Goal: Task Accomplishment & Management: Manage account settings

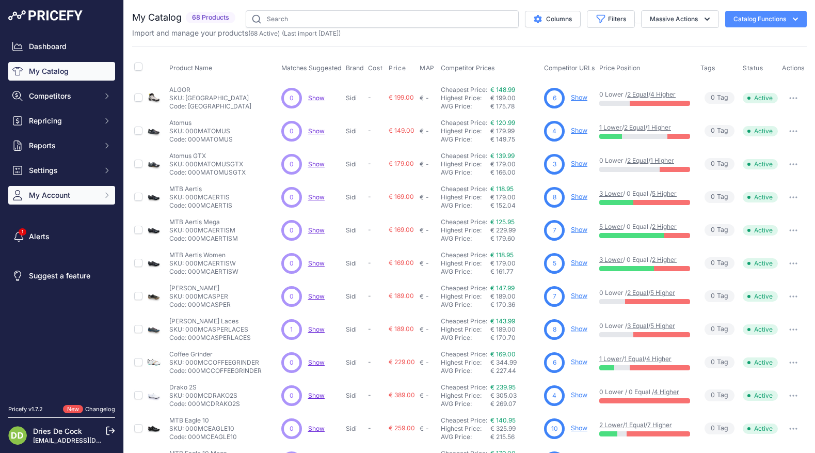
click at [46, 197] on span "My Account" at bounding box center [63, 195] width 68 height 10
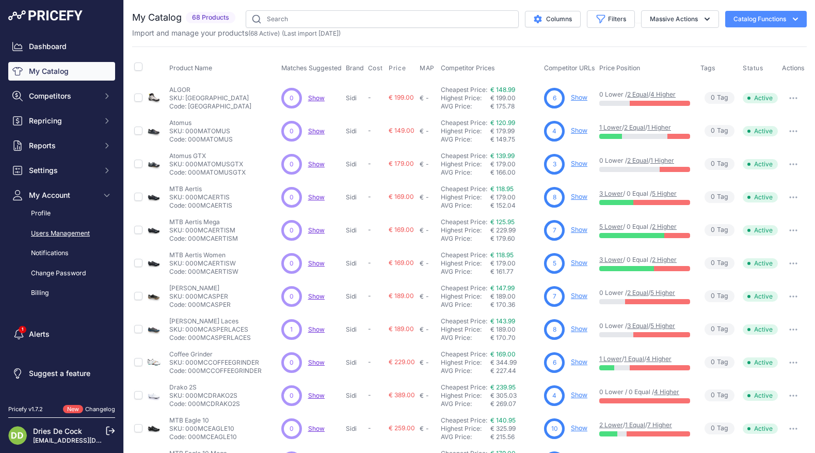
click at [47, 229] on link "Users Management" at bounding box center [61, 233] width 107 height 18
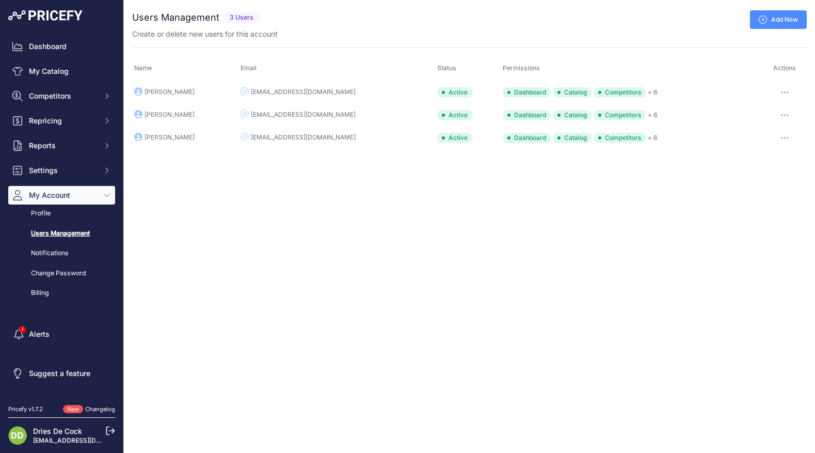
click at [780, 114] on icon "button" at bounding box center [784, 115] width 8 height 2
click at [755, 135] on link "Edit" at bounding box center [772, 137] width 66 height 17
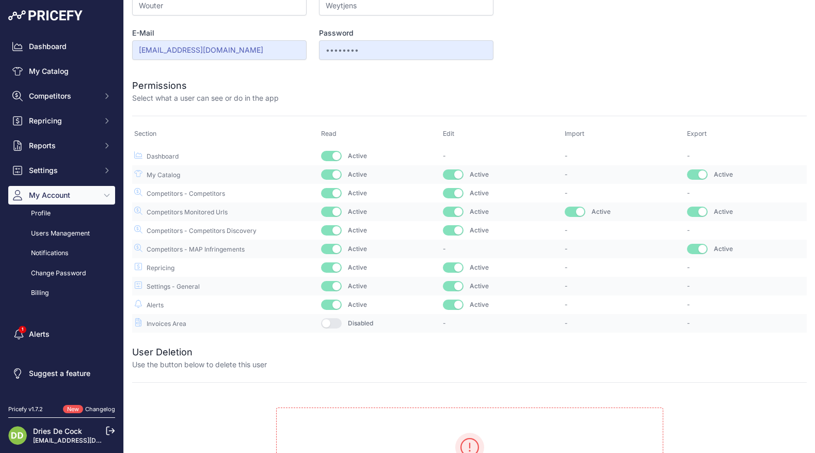
scroll to position [176, 0]
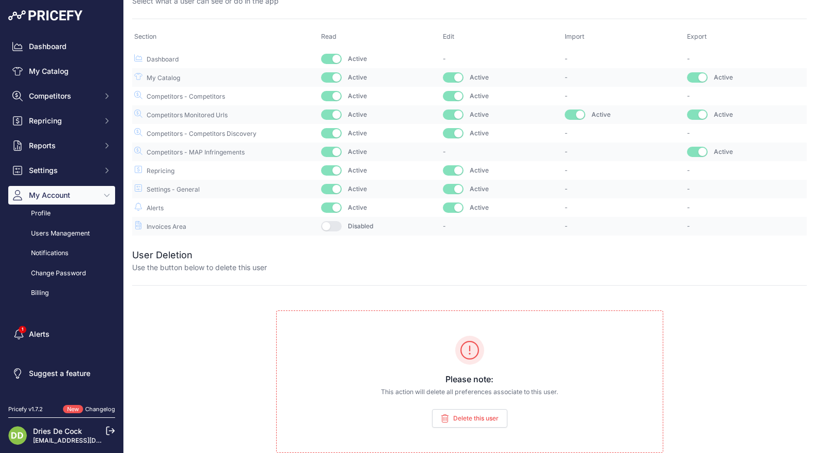
click at [478, 415] on span "Delete this user" at bounding box center [475, 418] width 45 height 8
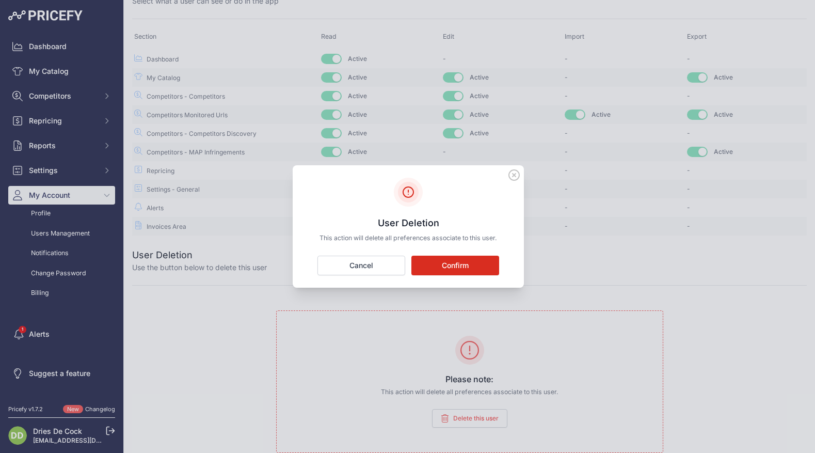
click at [439, 264] on button "Confirm" at bounding box center [455, 265] width 88 height 20
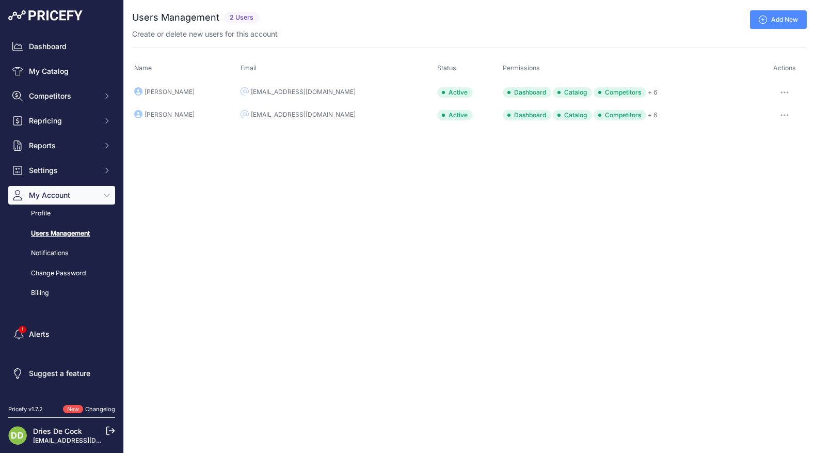
click at [762, 22] on icon at bounding box center [763, 19] width 8 height 8
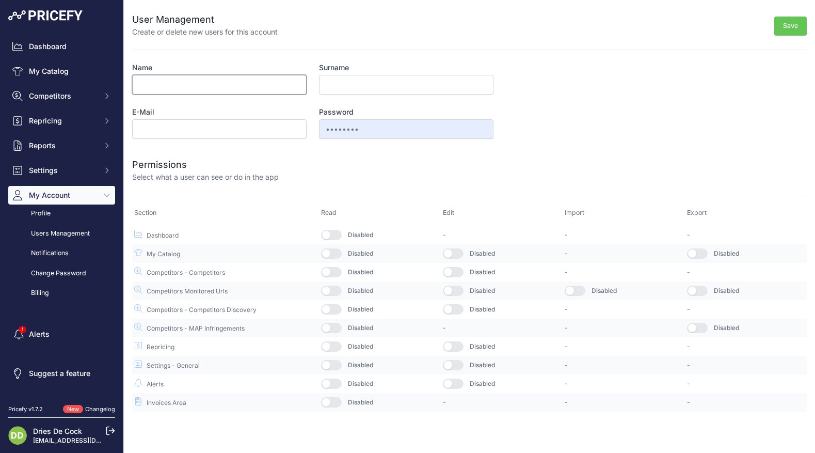
click at [193, 85] on input "Name" at bounding box center [219, 85] width 174 height 20
type input "Dries"
click at [155, 129] on input "E-Mail" at bounding box center [219, 129] width 174 height 20
type input "[EMAIL_ADDRESS][DOMAIN_NAME]"
click at [343, 161] on div at bounding box center [543, 169] width 528 height 25
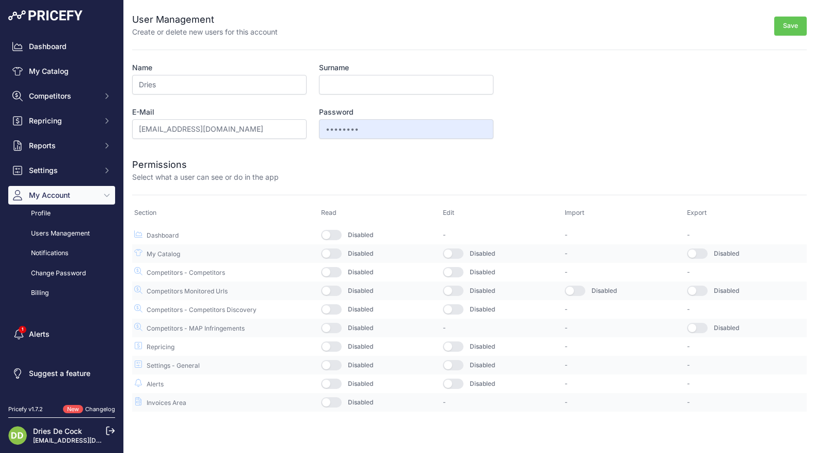
click at [336, 234] on button "button" at bounding box center [331, 235] width 21 height 10
click at [332, 251] on button "button" at bounding box center [331, 253] width 21 height 10
click at [331, 270] on button "button" at bounding box center [331, 272] width 21 height 10
click at [334, 282] on td "Disabled" at bounding box center [380, 290] width 122 height 19
click at [331, 293] on button "button" at bounding box center [331, 290] width 21 height 10
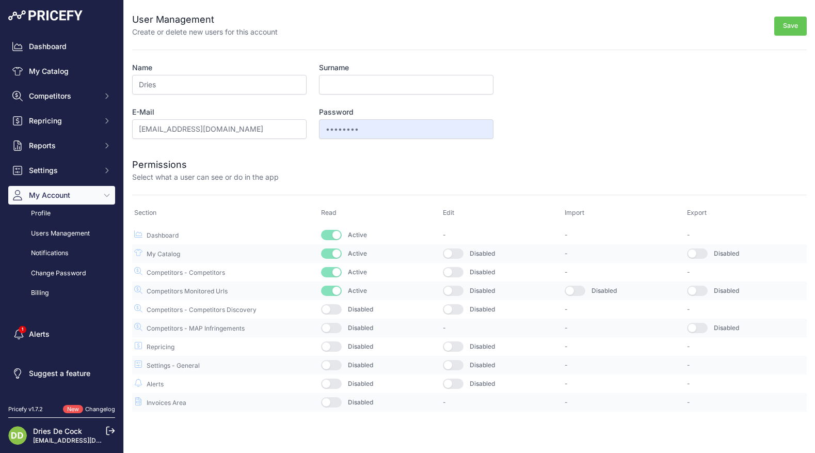
click at [329, 308] on button "button" at bounding box center [331, 309] width 21 height 10
click at [331, 323] on button "button" at bounding box center [331, 328] width 21 height 10
click at [332, 352] on td "Disabled" at bounding box center [380, 346] width 122 height 19
click at [331, 350] on button "button" at bounding box center [331, 346] width 21 height 10
drag, startPoint x: 330, startPoint y: 363, endPoint x: 330, endPoint y: 370, distance: 6.7
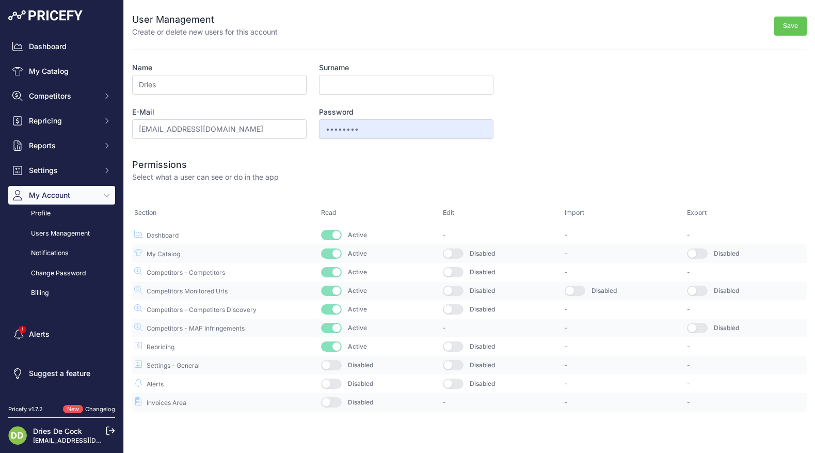
click at [330, 363] on button "button" at bounding box center [331, 365] width 21 height 10
click at [330, 378] on div "Disabled" at bounding box center [380, 383] width 118 height 10
click at [330, 384] on button "button" at bounding box center [331, 383] width 21 height 10
click at [332, 405] on button "button" at bounding box center [331, 402] width 21 height 10
click at [453, 381] on button "button" at bounding box center [453, 383] width 21 height 10
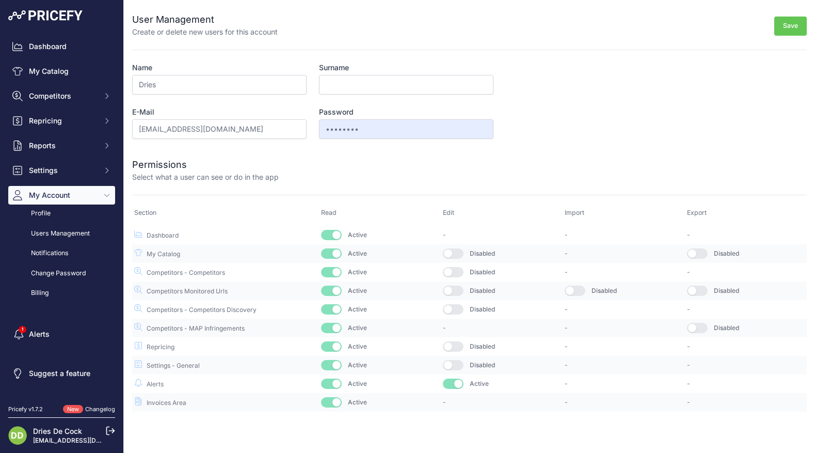
click at [454, 366] on button "button" at bounding box center [453, 365] width 21 height 10
click at [454, 348] on button "button" at bounding box center [453, 346] width 21 height 10
click at [578, 291] on button "button" at bounding box center [575, 290] width 21 height 10
click at [704, 247] on td "Disabled" at bounding box center [746, 253] width 122 height 19
drag, startPoint x: 698, startPoint y: 252, endPoint x: 697, endPoint y: 262, distance: 9.9
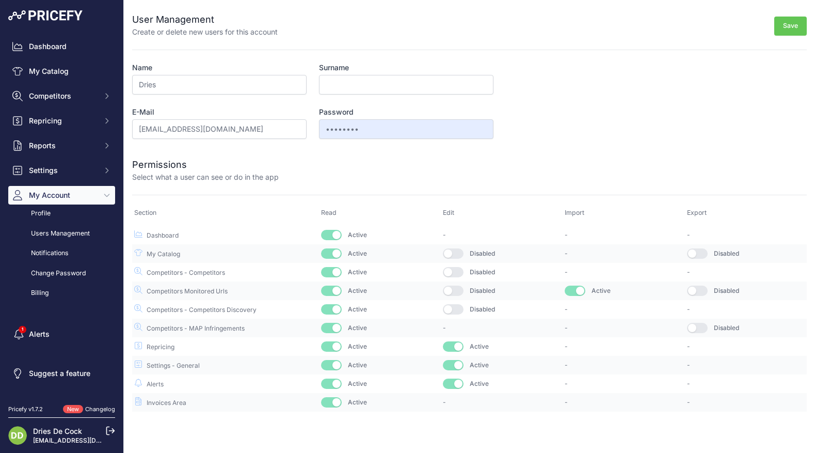
click at [698, 252] on button "button" at bounding box center [697, 253] width 21 height 10
drag, startPoint x: 694, startPoint y: 289, endPoint x: 700, endPoint y: 303, distance: 15.5
click at [694, 289] on button "button" at bounding box center [697, 290] width 21 height 10
click at [699, 325] on button "button" at bounding box center [697, 328] width 21 height 10
drag, startPoint x: 446, startPoint y: 252, endPoint x: 448, endPoint y: 259, distance: 7.5
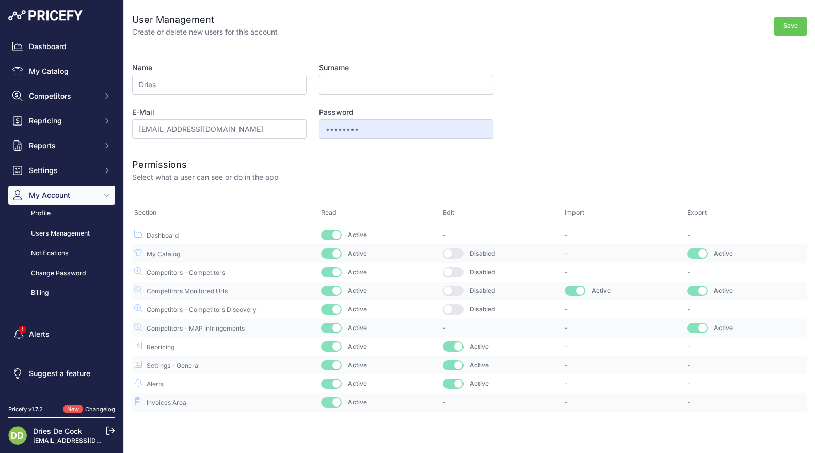
click at [446, 252] on button "button" at bounding box center [453, 253] width 21 height 10
click at [451, 272] on button "button" at bounding box center [453, 272] width 21 height 10
click at [454, 291] on button "button" at bounding box center [453, 290] width 21 height 10
click at [457, 309] on button "button" at bounding box center [453, 309] width 21 height 10
click at [780, 33] on button "Save" at bounding box center [790, 26] width 33 height 19
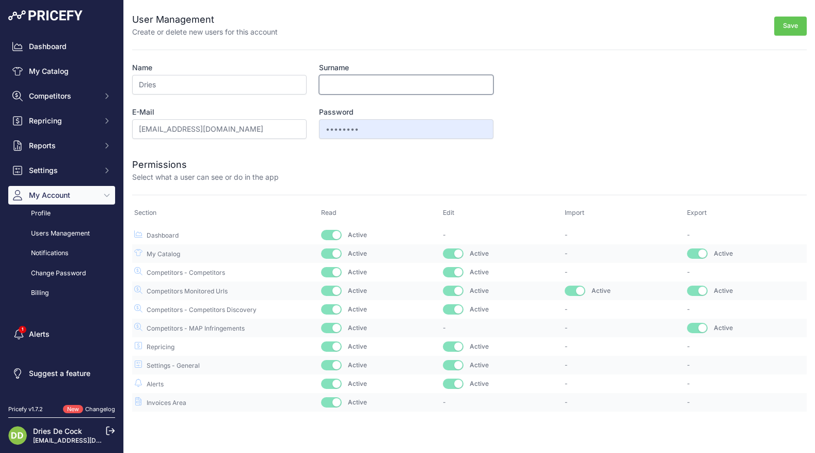
click at [335, 78] on input "Surname" at bounding box center [406, 85] width 174 height 20
type input "De Cock"
click at [618, 75] on form "User Management Create or delete new users for this account Save Name Dries Sur…" at bounding box center [469, 205] width 675 height 411
click at [796, 24] on button "Save" at bounding box center [790, 26] width 33 height 19
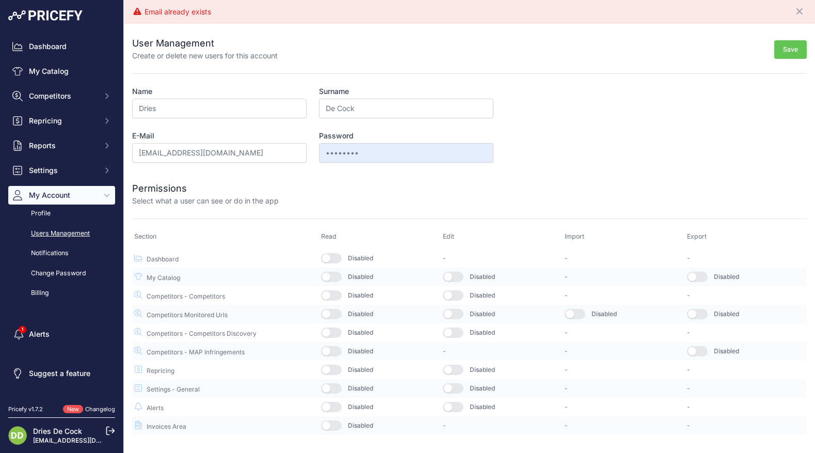
click at [42, 233] on link "Users Management" at bounding box center [61, 233] width 107 height 18
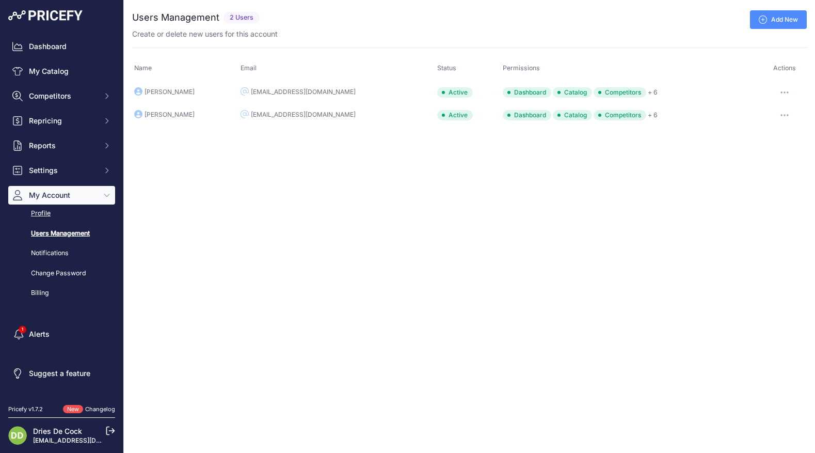
click at [44, 218] on link "Profile" at bounding box center [61, 213] width 107 height 18
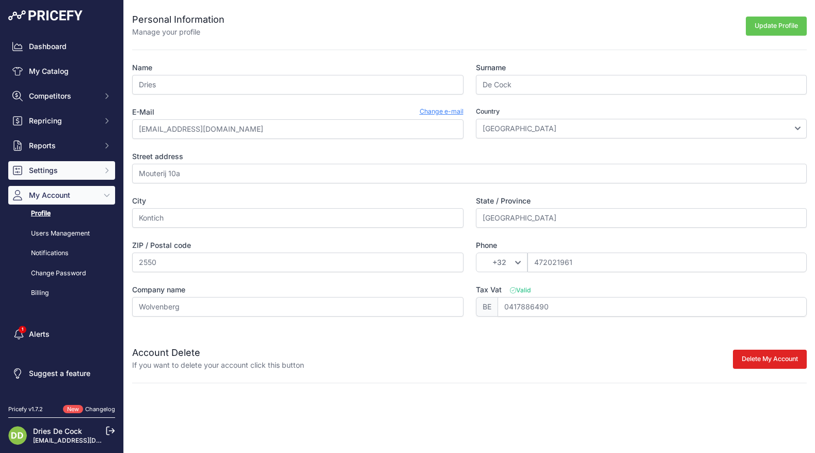
click at [35, 165] on span "Settings" at bounding box center [63, 170] width 68 height 10
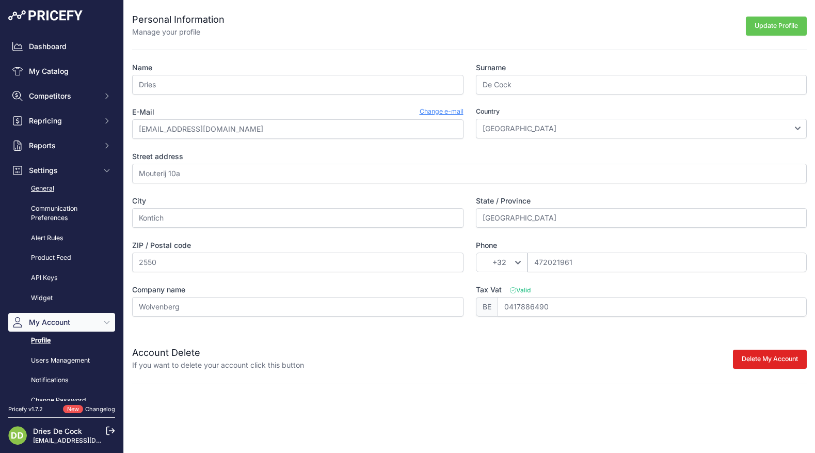
click at [41, 190] on link "General" at bounding box center [61, 189] width 107 height 18
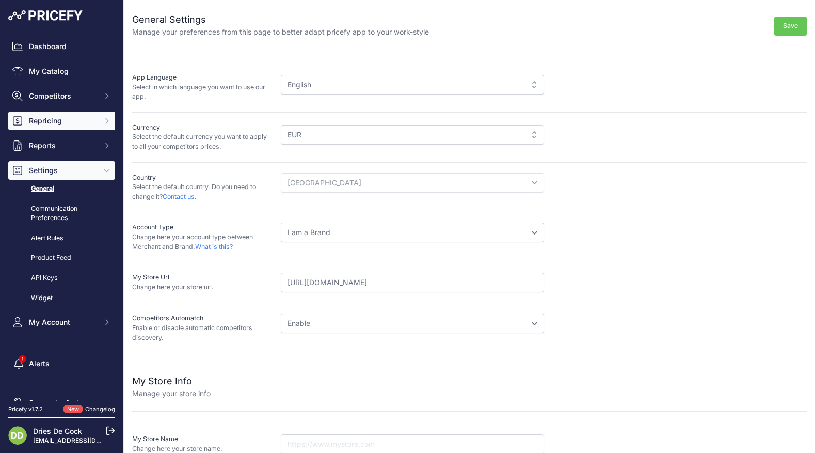
click at [45, 122] on span "Repricing" at bounding box center [63, 121] width 68 height 10
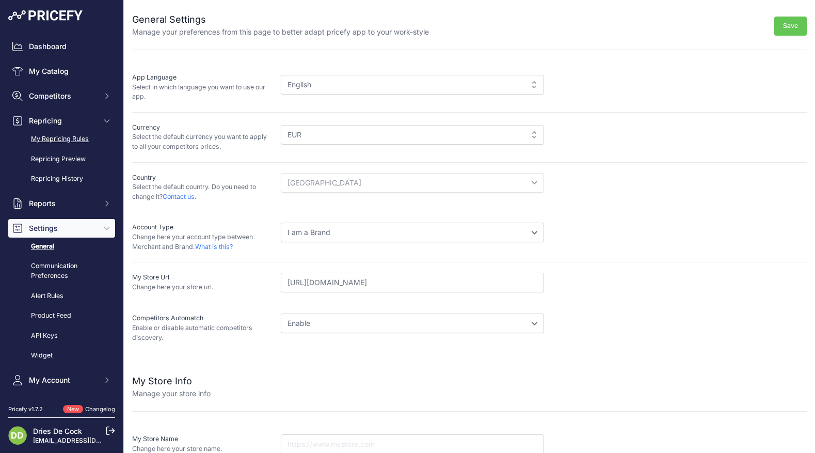
click at [50, 140] on link "My Repricing Rules" at bounding box center [61, 139] width 107 height 18
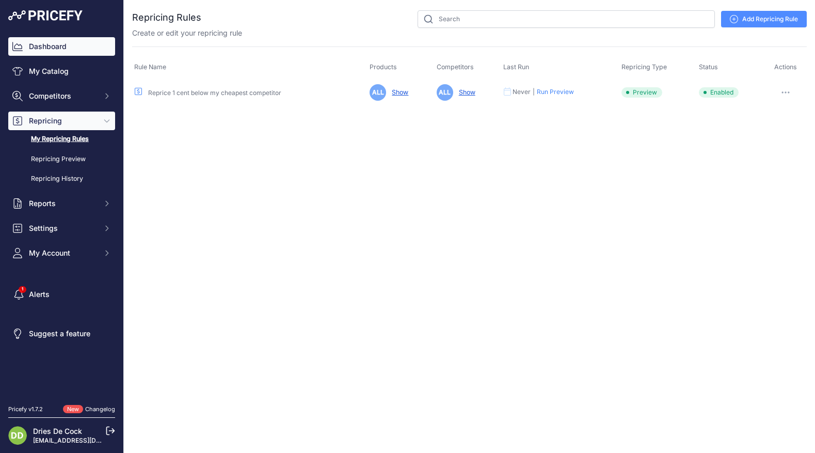
click at [42, 45] on link "Dashboard" at bounding box center [61, 46] width 107 height 19
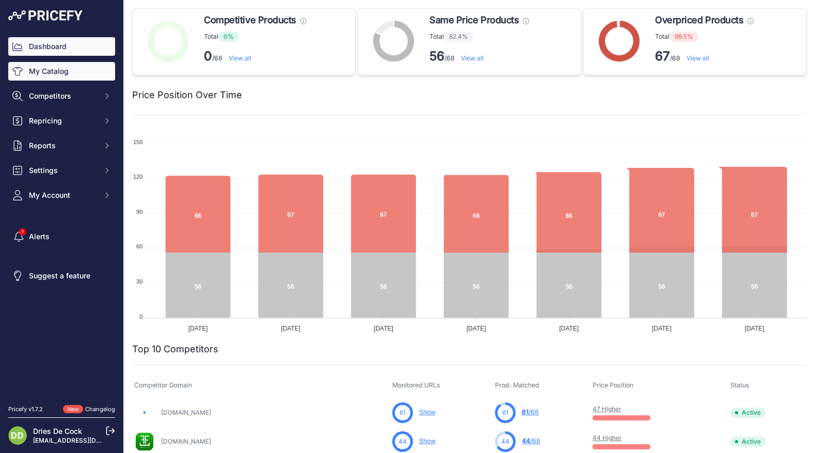
click at [45, 72] on link "My Catalog" at bounding box center [61, 71] width 107 height 19
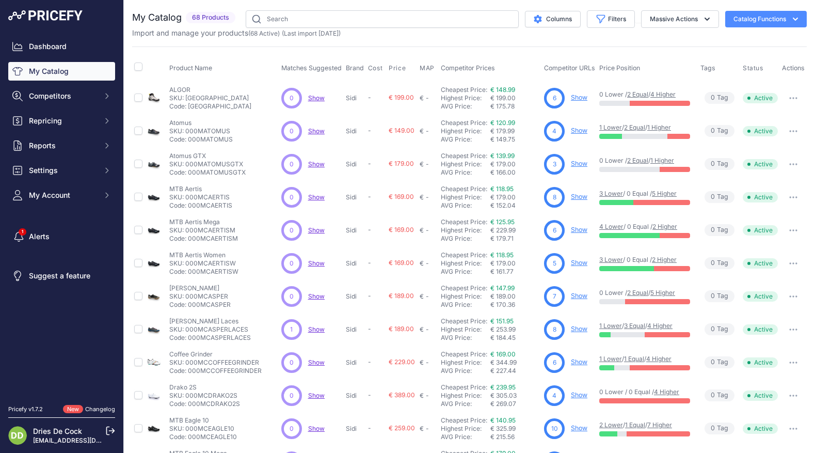
click at [795, 18] on icon "button" at bounding box center [795, 19] width 10 height 10
click at [768, 14] on button "Catalog Functions" at bounding box center [766, 19] width 82 height 17
click at [721, 39] on span "Import MAP" at bounding box center [732, 41] width 35 height 8
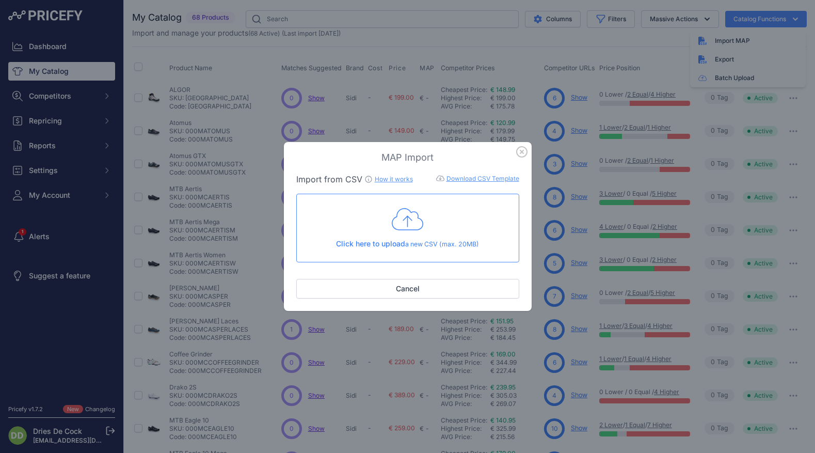
click at [523, 150] on icon "button" at bounding box center [522, 152] width 10 height 10
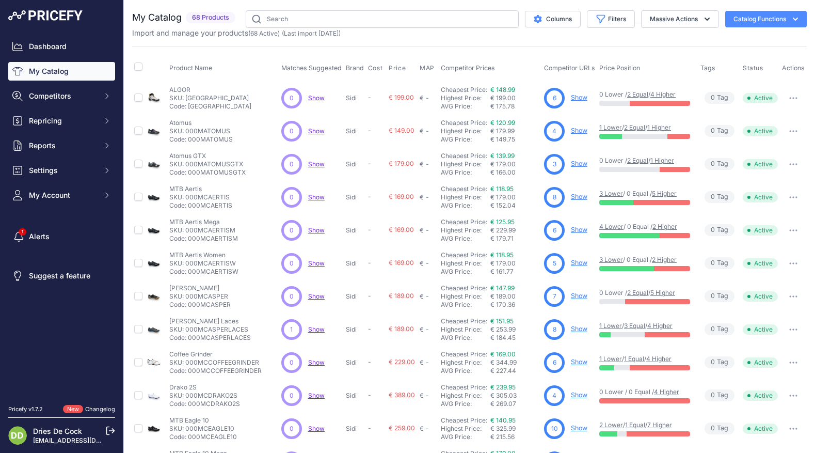
click at [752, 20] on button "Catalog Functions" at bounding box center [766, 19] width 82 height 17
click at [725, 77] on link "Batch Upload" at bounding box center [748, 78] width 116 height 19
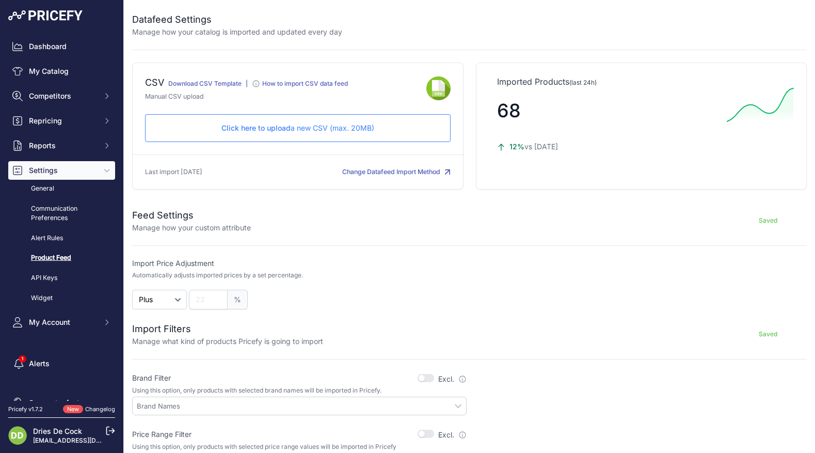
click at [295, 130] on p "Click here to upload a new CSV (max. 20MB)" at bounding box center [298, 128] width 288 height 10
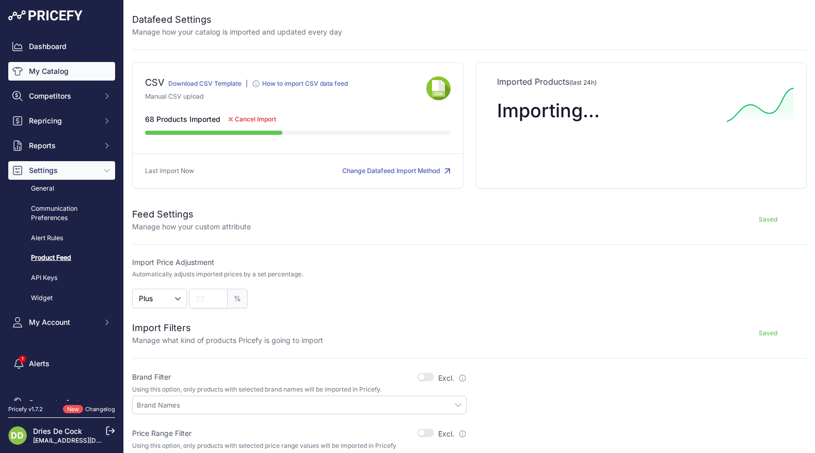
click at [36, 69] on link "My Catalog" at bounding box center [61, 71] width 107 height 19
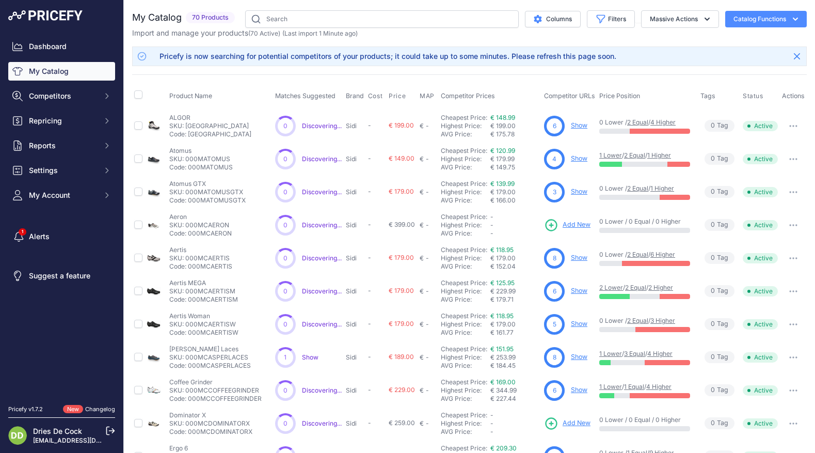
click at [796, 16] on icon "button" at bounding box center [795, 19] width 10 height 10
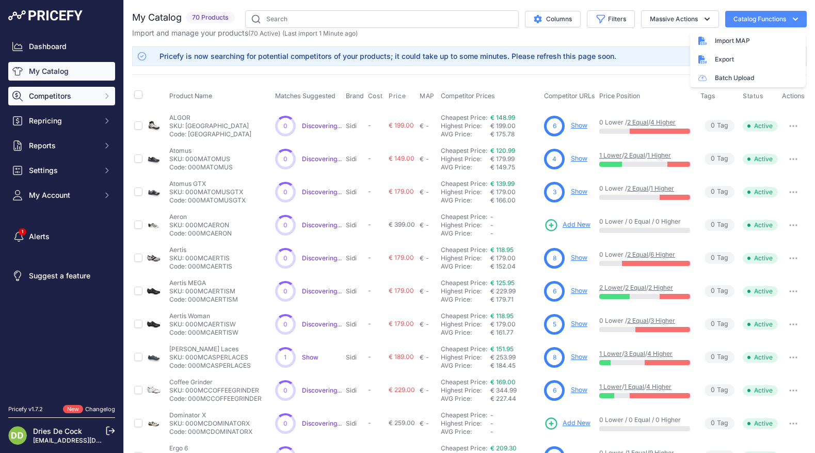
click at [34, 95] on span "Competitors" at bounding box center [63, 96] width 68 height 10
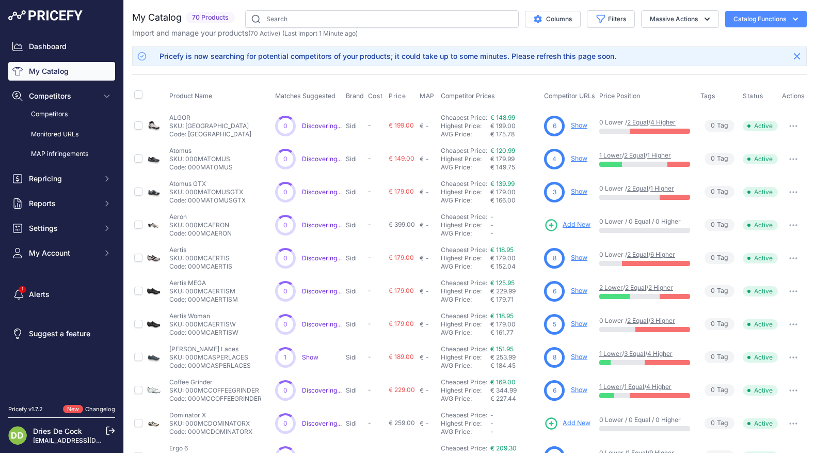
click at [43, 113] on link "Competitors" at bounding box center [61, 114] width 107 height 18
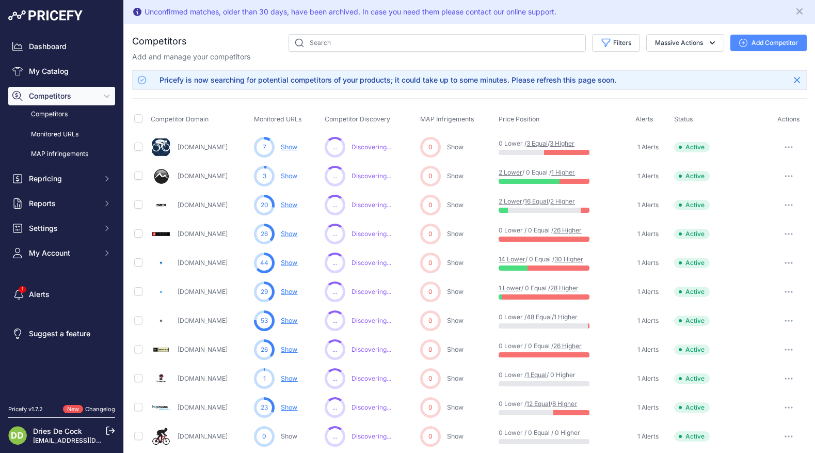
click at [759, 42] on button "Add Competitor" at bounding box center [768, 43] width 76 height 17
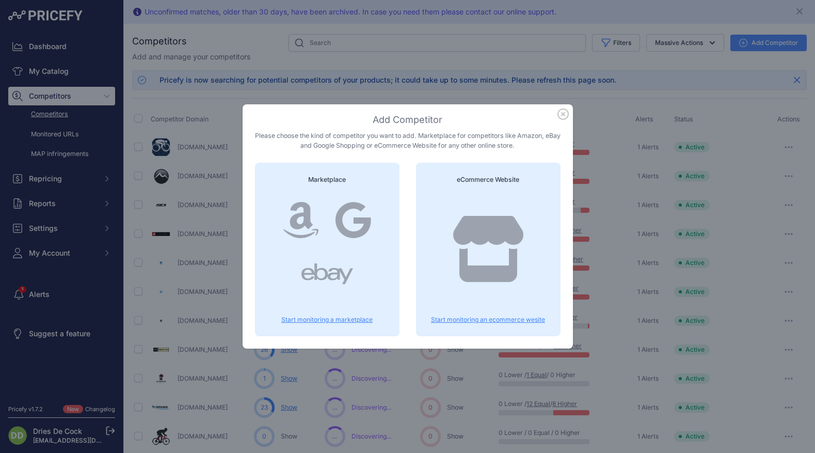
drag, startPoint x: 562, startPoint y: 116, endPoint x: 615, endPoint y: 85, distance: 62.2
click at [562, 116] on icon "button" at bounding box center [562, 113] width 11 height 11
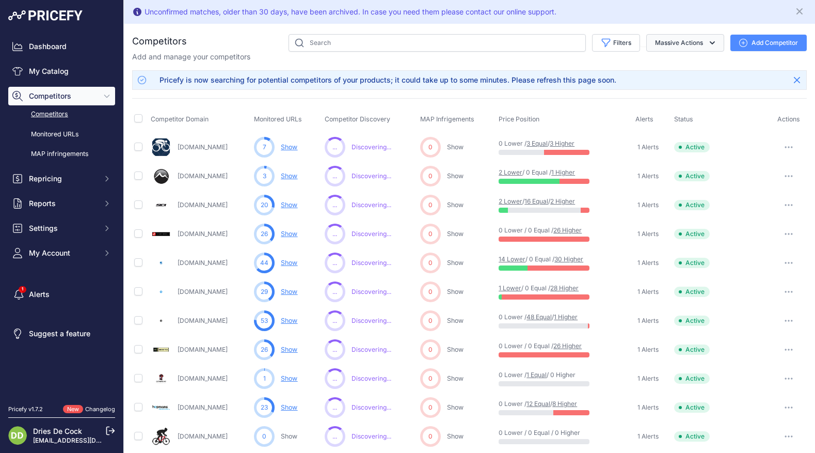
click at [696, 44] on button "Massive Actions" at bounding box center [685, 43] width 78 height 18
click at [686, 24] on div "You are not connected to the internet. Competitors" at bounding box center [469, 461] width 675 height 875
click at [51, 135] on link "Monitored URLs" at bounding box center [61, 134] width 107 height 18
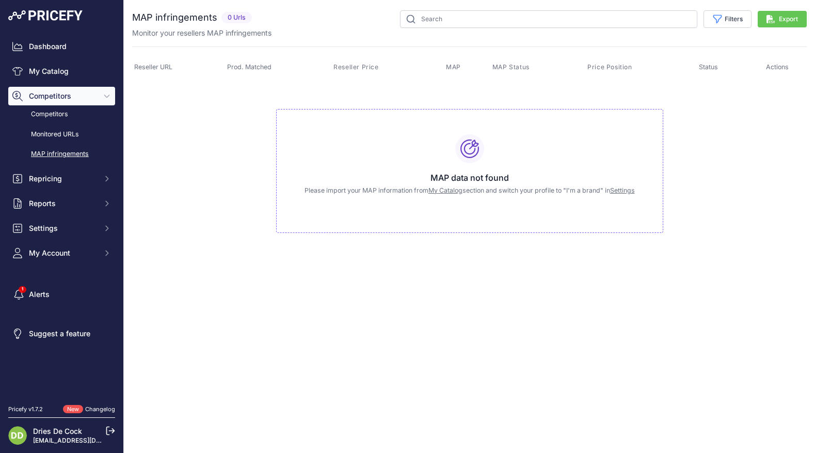
drag, startPoint x: 215, startPoint y: 109, endPoint x: 260, endPoint y: 123, distance: 47.0
click at [215, 109] on td "MAP data not found Please import your MAP information from My Catalog section a…" at bounding box center [469, 166] width 675 height 174
click at [724, 20] on button "Filters" at bounding box center [727, 19] width 48 height 18
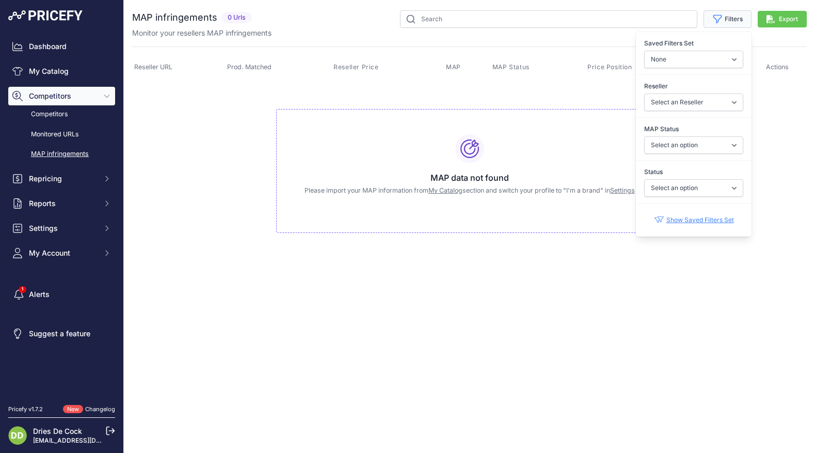
click at [724, 20] on button "Filters" at bounding box center [727, 19] width 48 height 18
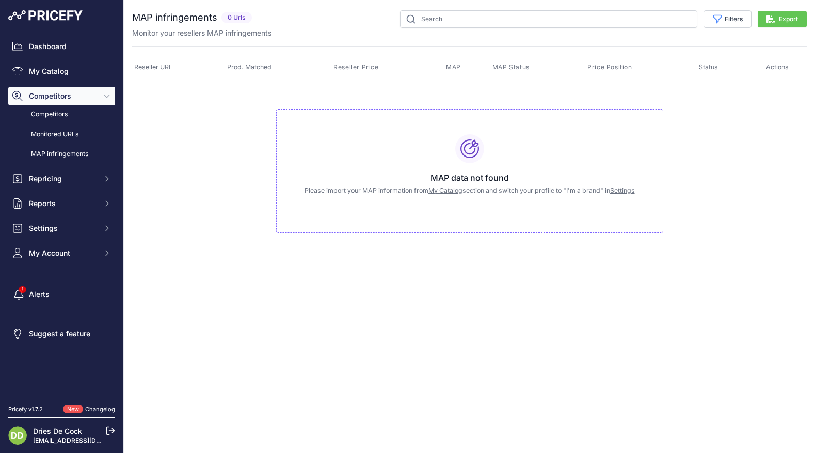
click at [775, 19] on button "Export" at bounding box center [782, 19] width 49 height 17
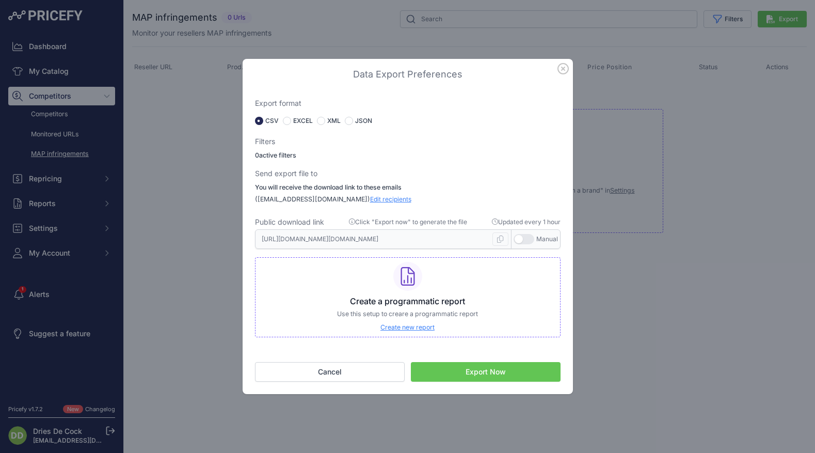
drag, startPoint x: 564, startPoint y: 70, endPoint x: 556, endPoint y: 72, distance: 8.0
click at [564, 70] on icon "button" at bounding box center [563, 68] width 10 height 10
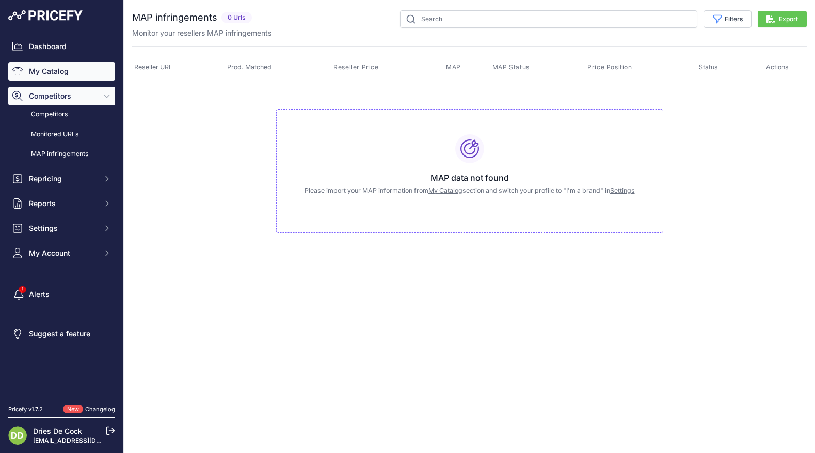
click at [38, 72] on link "My Catalog" at bounding box center [61, 71] width 107 height 19
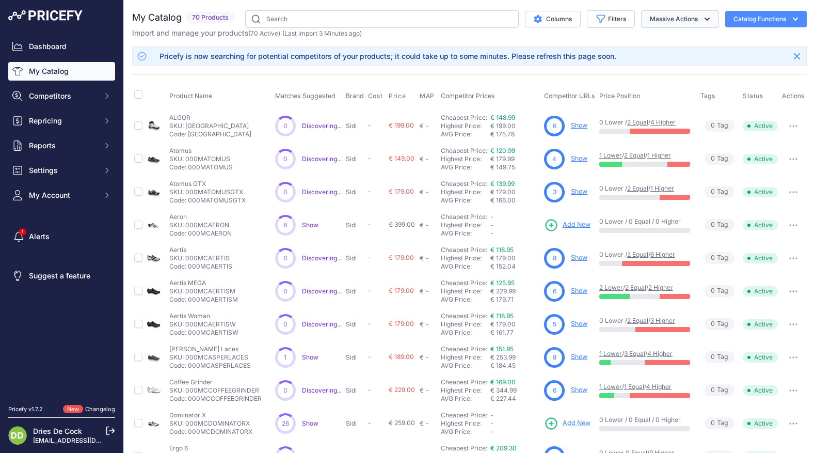
click at [704, 21] on icon "button" at bounding box center [707, 19] width 10 height 10
click at [704, 20] on icon "button" at bounding box center [707, 19] width 10 height 10
click at [795, 19] on icon "button" at bounding box center [795, 19] width 10 height 10
click at [719, 78] on link "Batch Upload" at bounding box center [748, 78] width 116 height 19
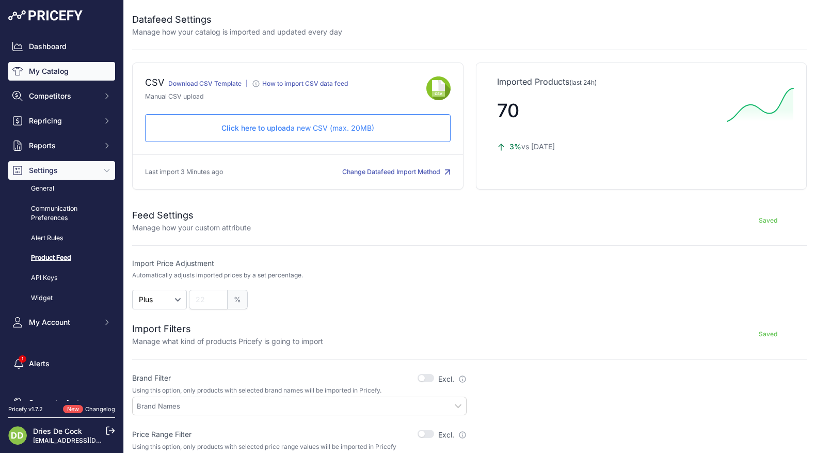
click at [42, 71] on link "My Catalog" at bounding box center [61, 71] width 107 height 19
